Goal: Check status: Check status

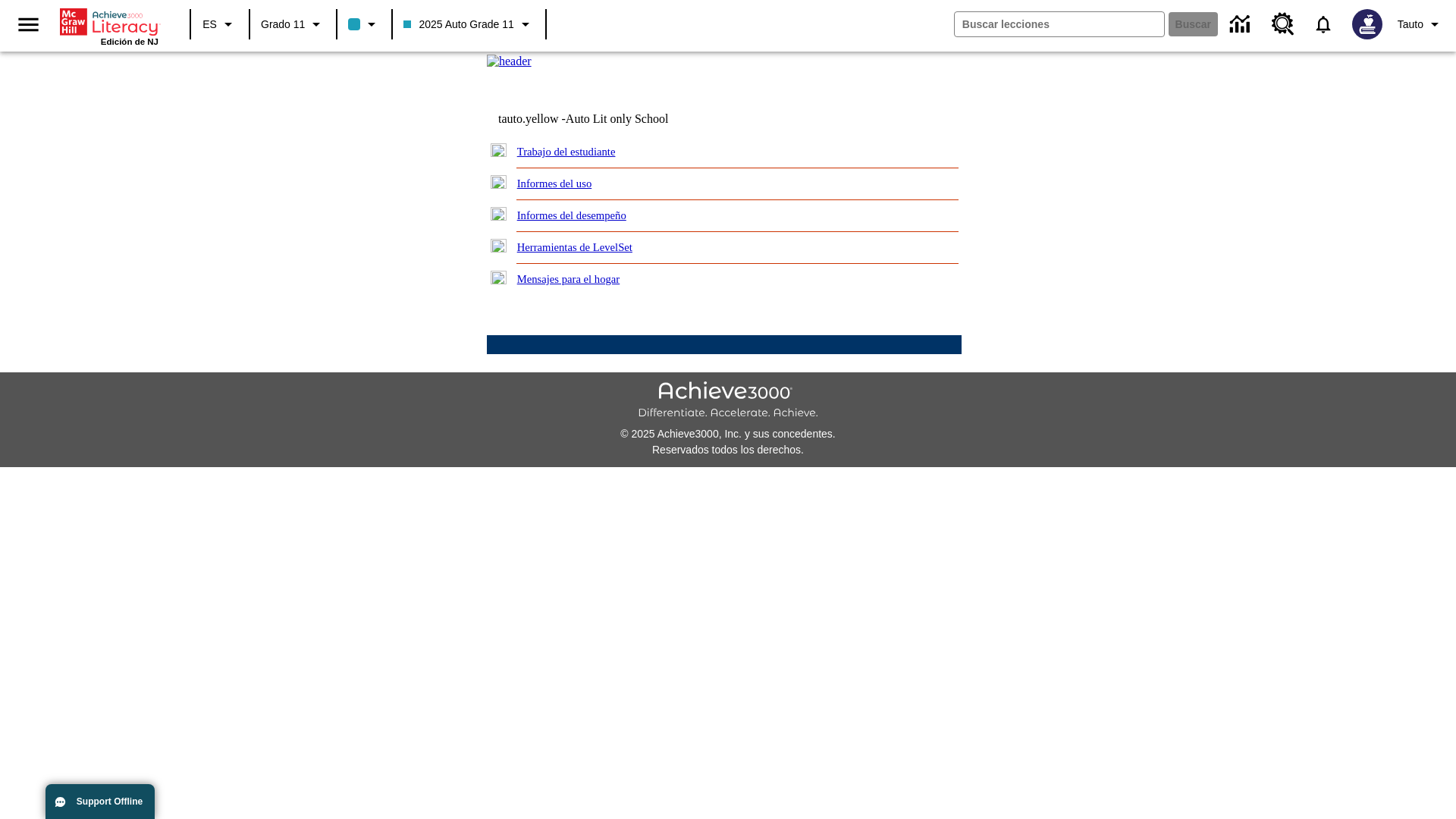
click at [567, 190] on link "Informes del uso" at bounding box center [554, 183] width 75 height 12
click at [0, 0] on link "¿Cuáles de mis estudiantes están usando el programa?" at bounding box center [0, 0] width 0 height 0
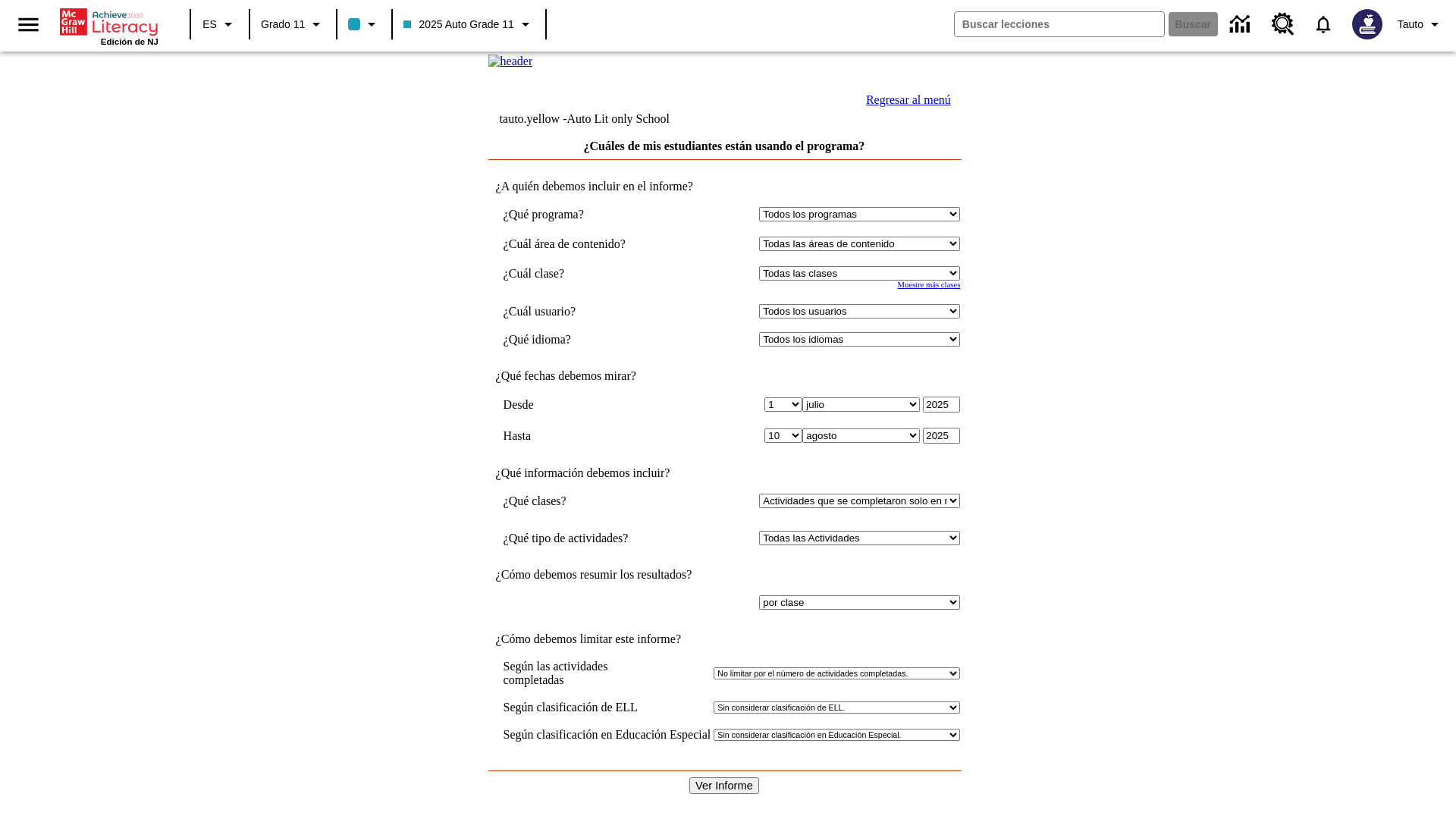
click at [725, 777] on input "Ver Informe" at bounding box center [724, 785] width 70 height 17
click at [905, 106] on link "Regresar al menú" at bounding box center [908, 99] width 85 height 13
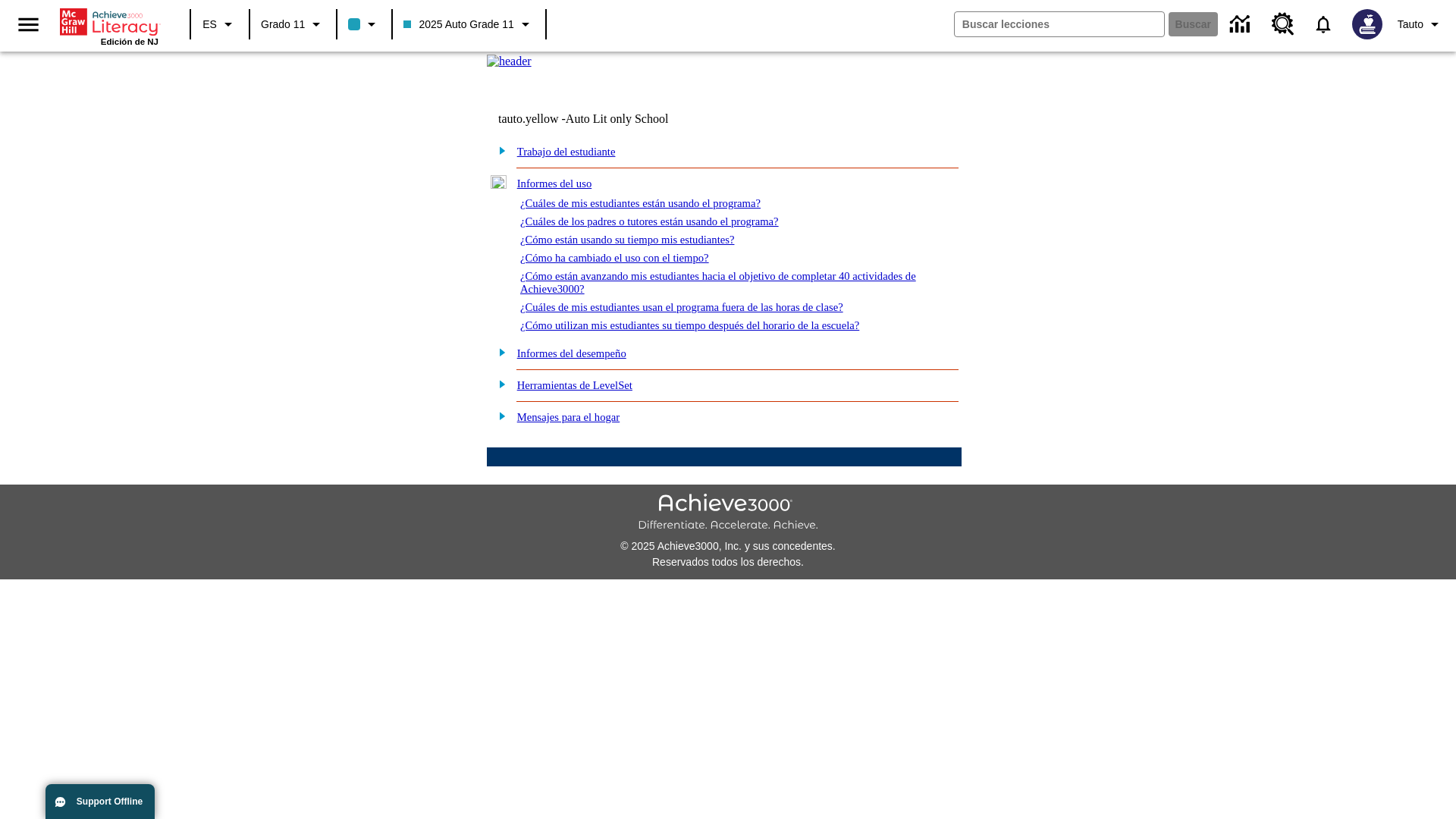
click at [645, 246] on link "¿Cómo están usando su tiempo mis estudiantes?" at bounding box center [627, 239] width 214 height 12
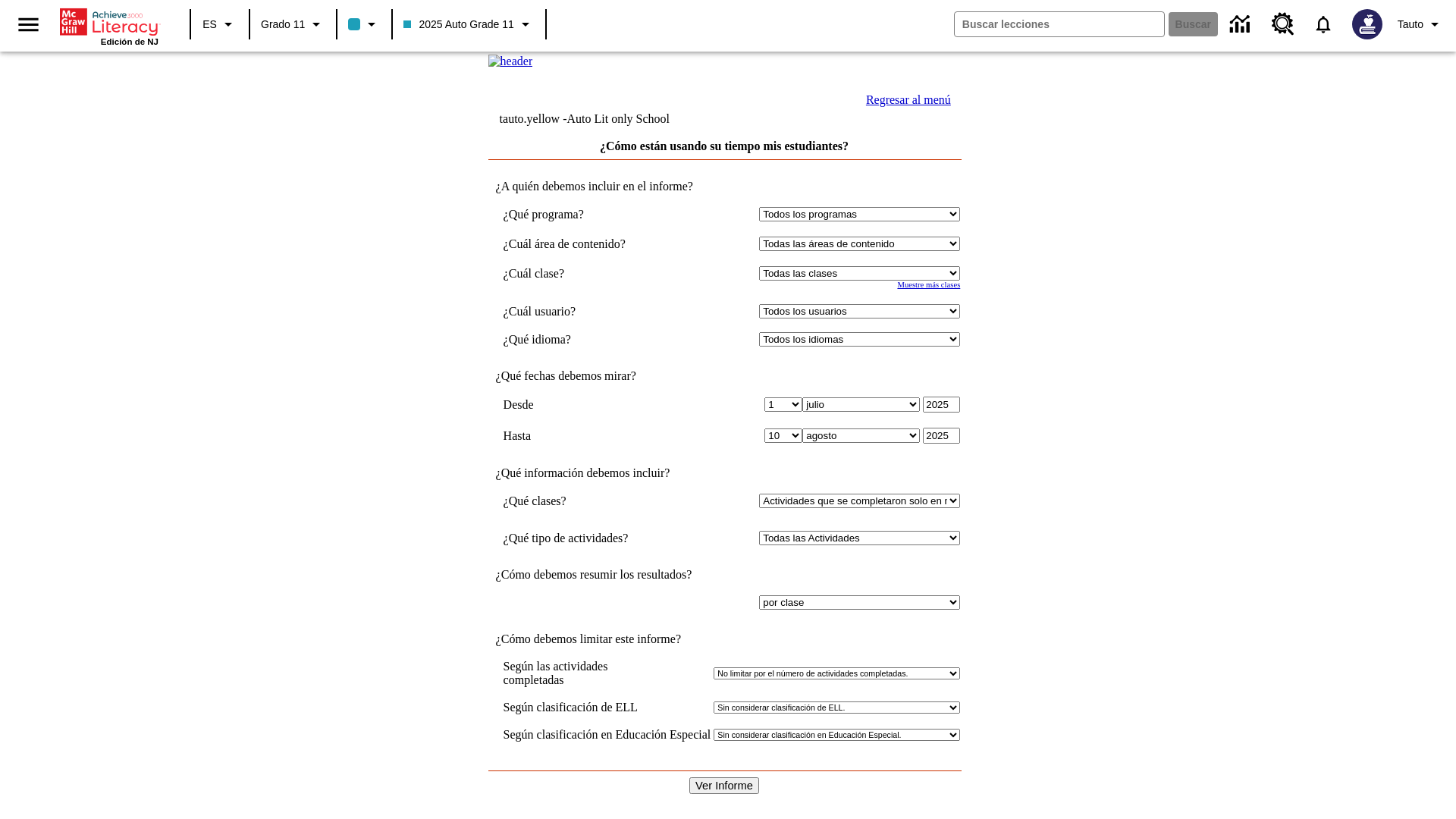
click at [725, 777] on input "Ver Informe" at bounding box center [724, 785] width 70 height 17
click at [905, 106] on link "Regresar al menú" at bounding box center [908, 99] width 85 height 13
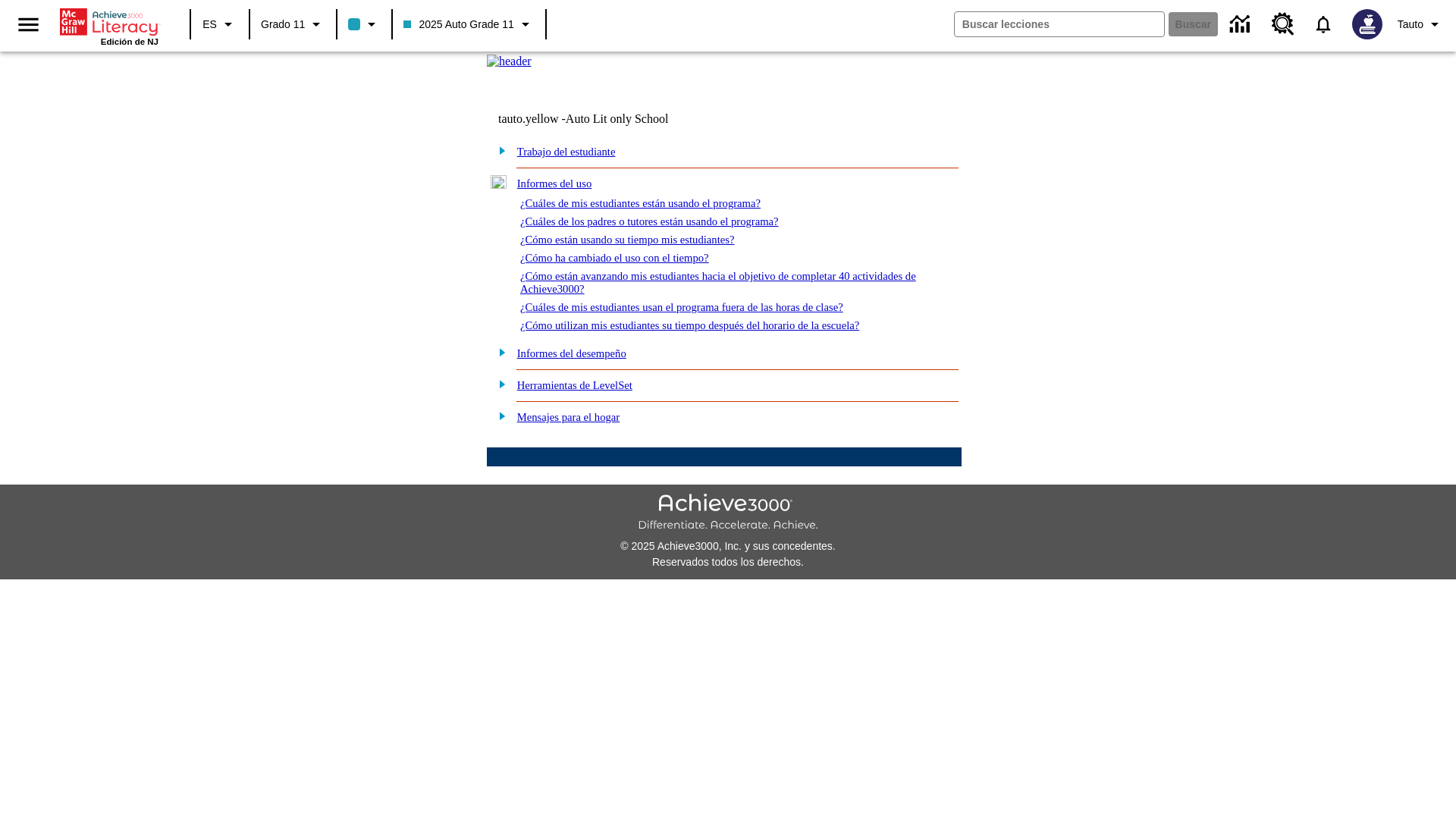
click at [716, 332] on link "¿Cómo utilizan mis estudiantes su tiempo después del horario de la escuela?" at bounding box center [689, 325] width 339 height 12
